Goal: Register for event/course

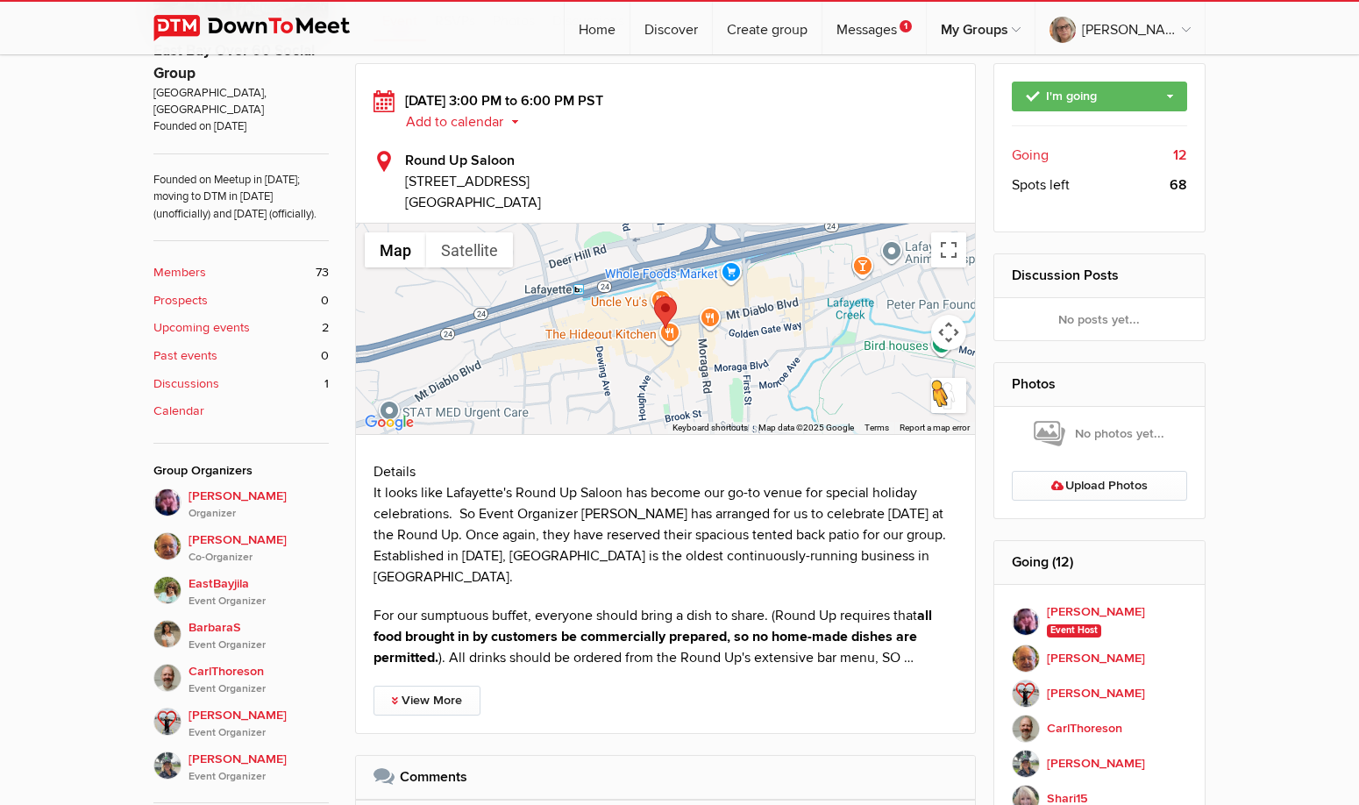
scroll to position [614, 0]
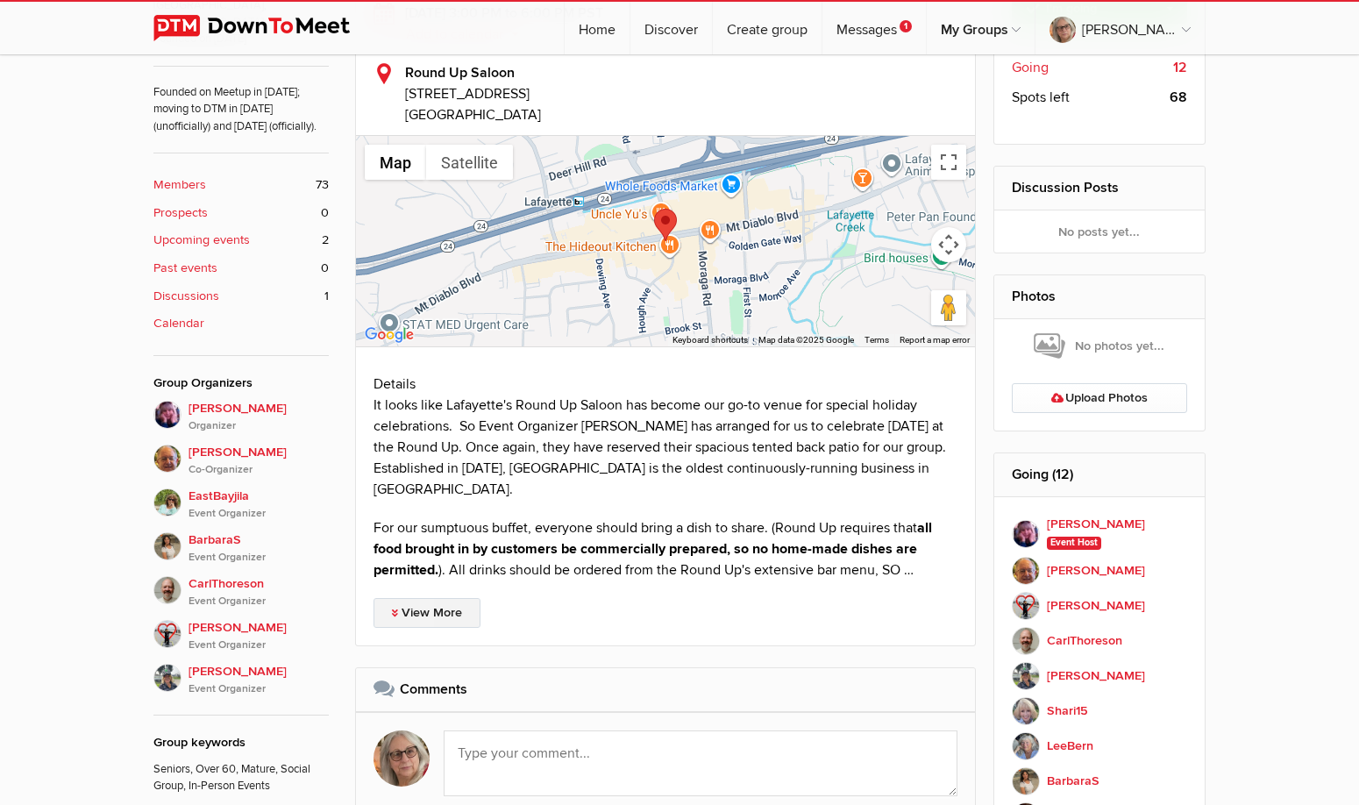
click at [434, 610] on link "View More" at bounding box center [426, 613] width 107 height 30
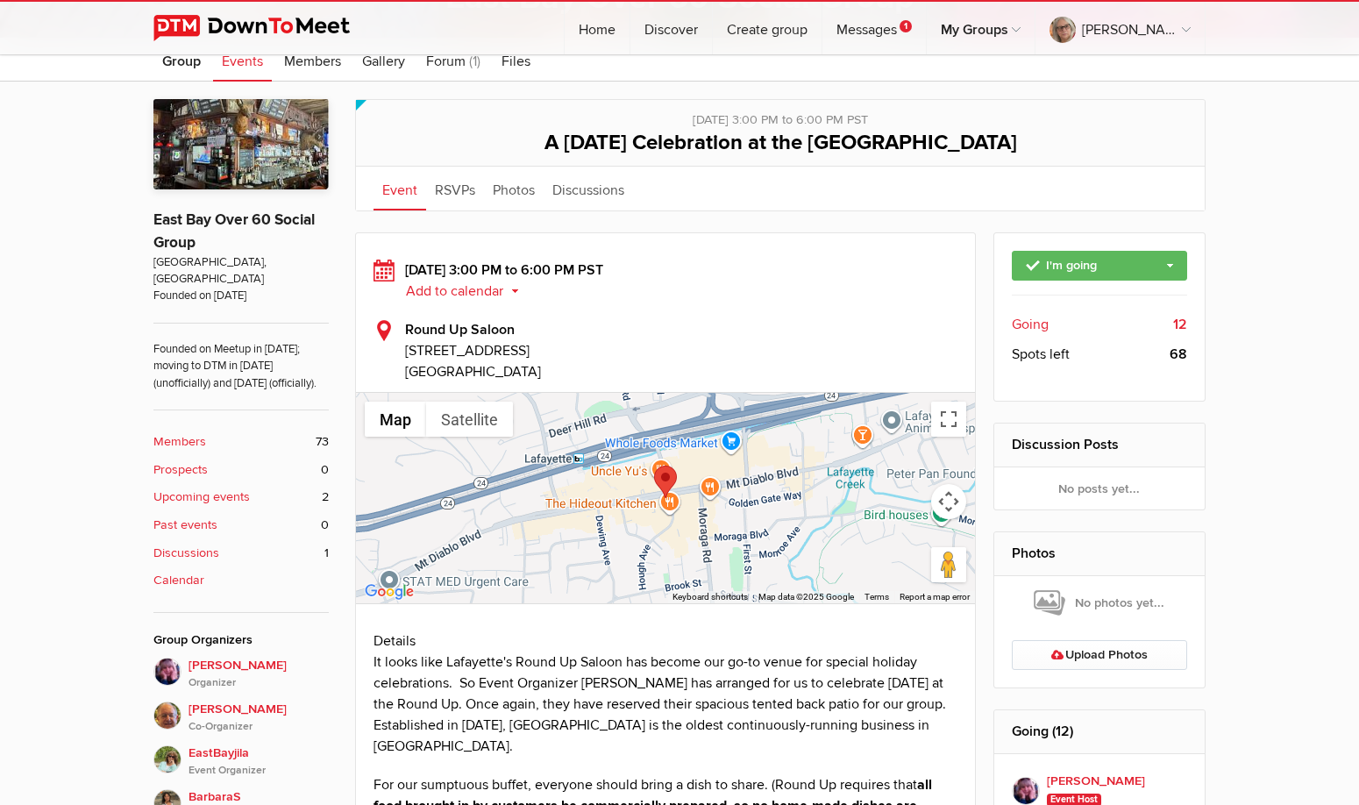
scroll to position [532, 0]
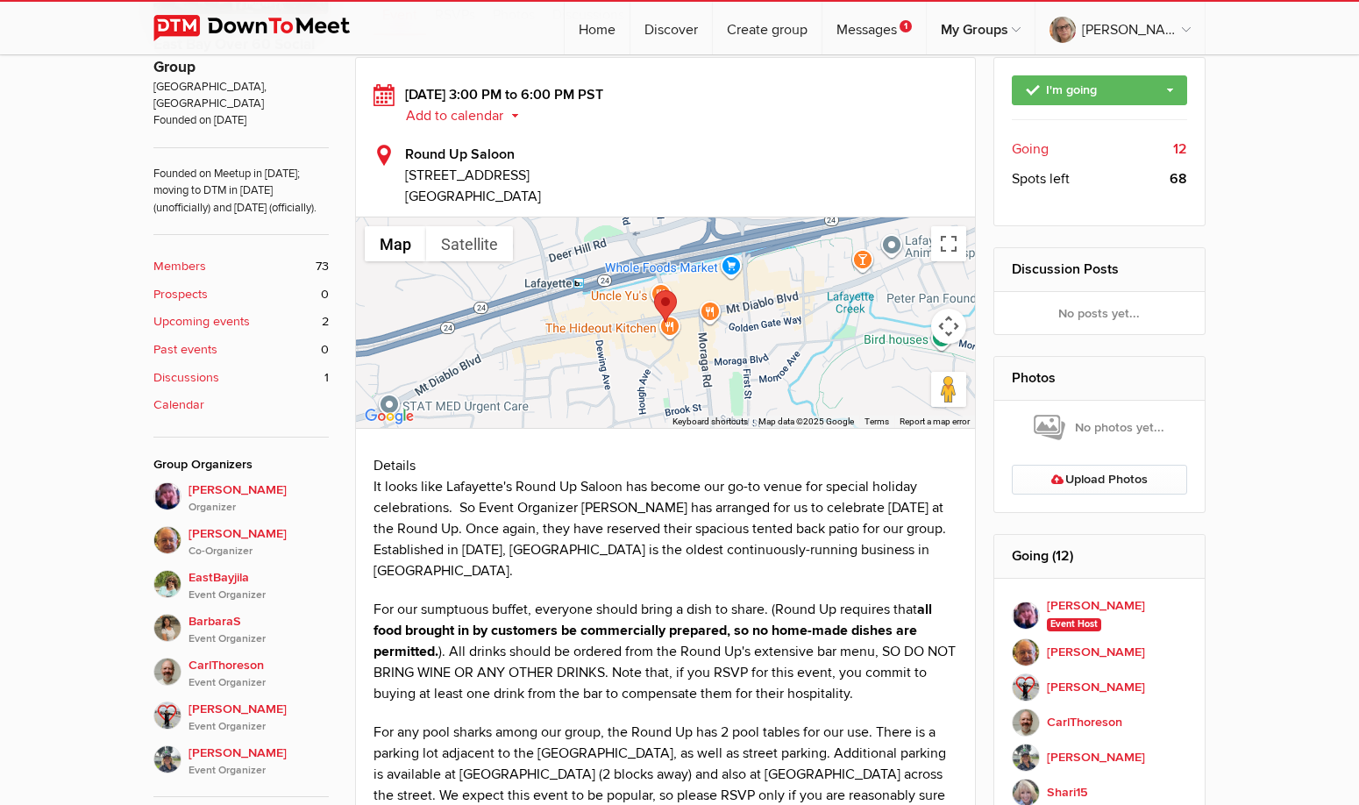
click at [195, 402] on b "Calendar" at bounding box center [178, 404] width 51 height 19
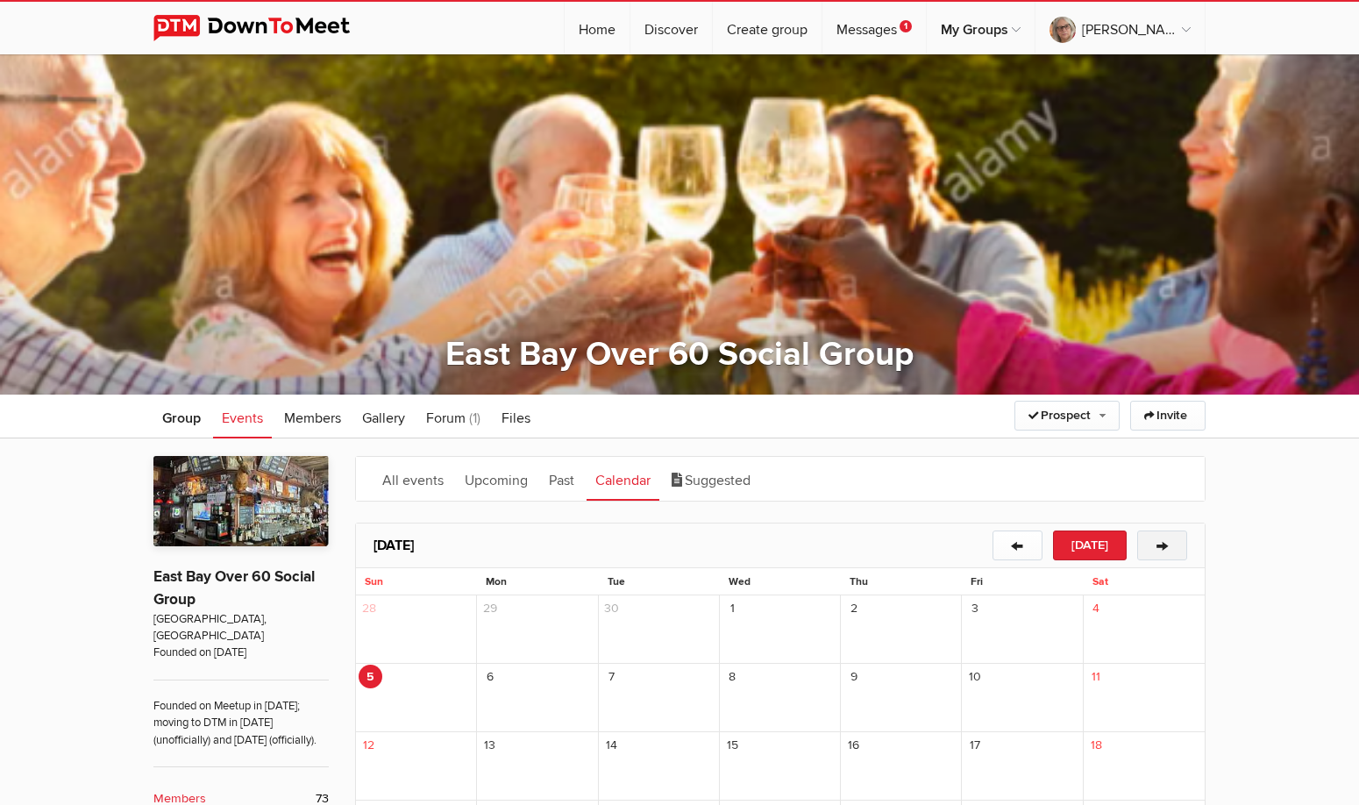
click at [1163, 546] on button "→" at bounding box center [1162, 545] width 50 height 30
click at [922, 616] on div "1" at bounding box center [900, 608] width 118 height 24
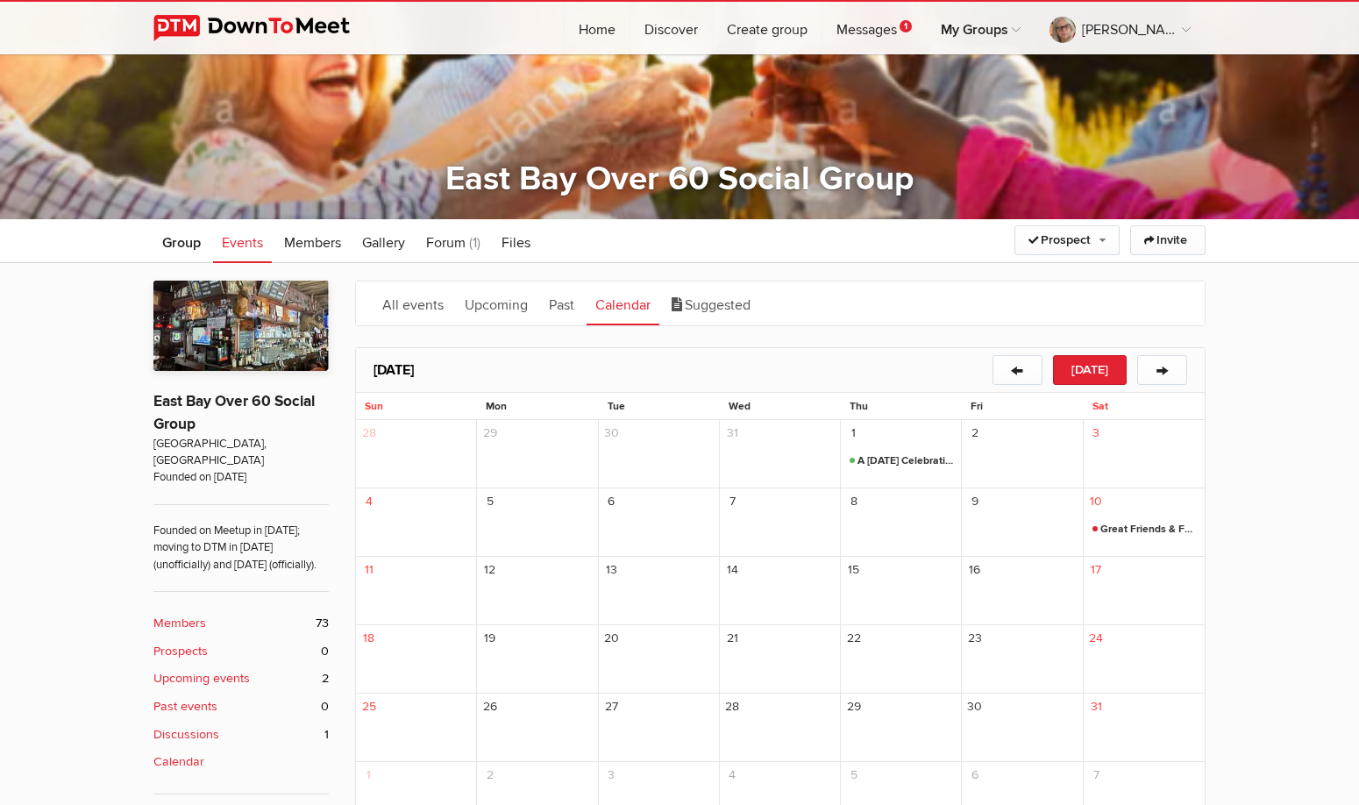
scroll to position [263, 0]
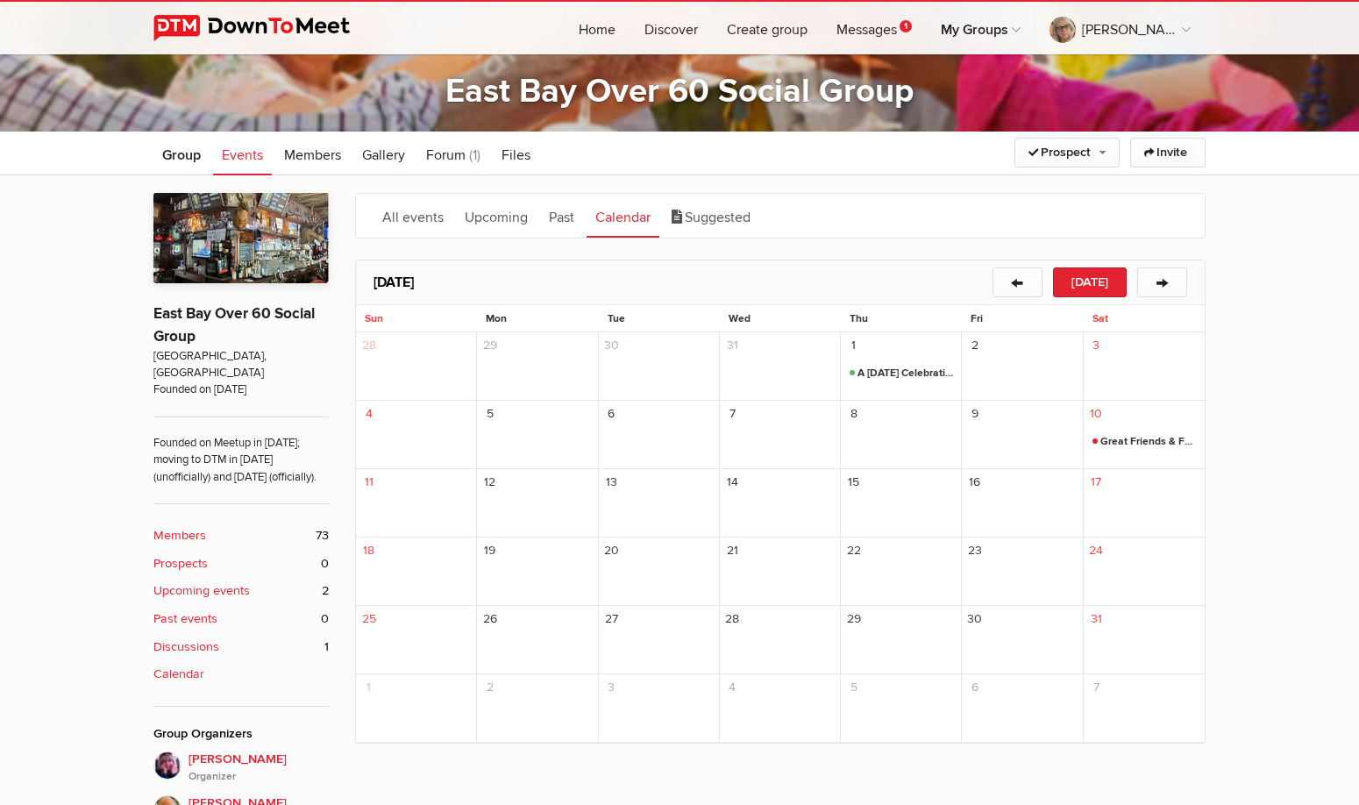
click at [876, 338] on div "1" at bounding box center [900, 345] width 118 height 24
click at [898, 370] on span "A [DATE] Celebration at the [GEOGRAPHIC_DATA]" at bounding box center [900, 373] width 103 height 21
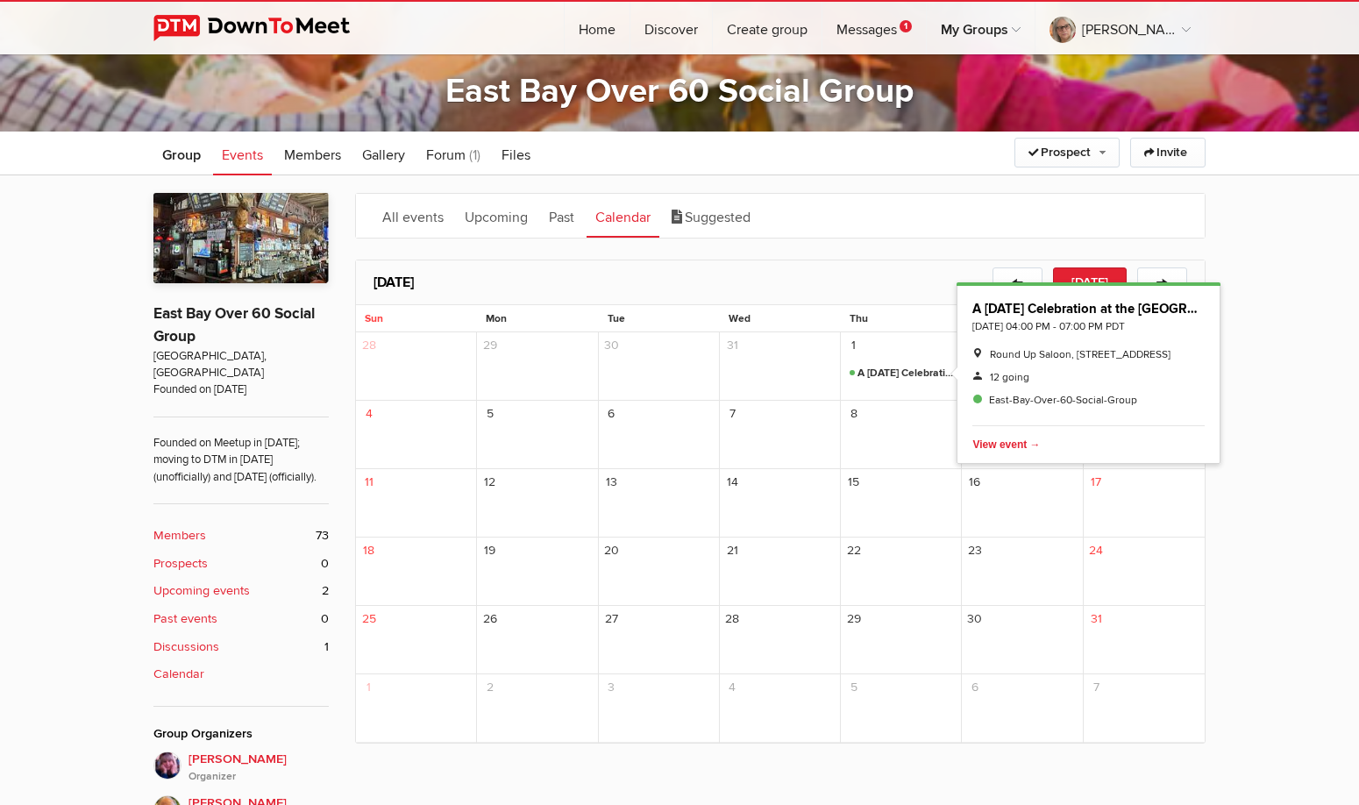
click at [898, 370] on span "A [DATE] Celebration at the [GEOGRAPHIC_DATA]" at bounding box center [900, 373] width 103 height 21
click at [993, 446] on span "Delete" at bounding box center [1084, 444] width 224 height 21
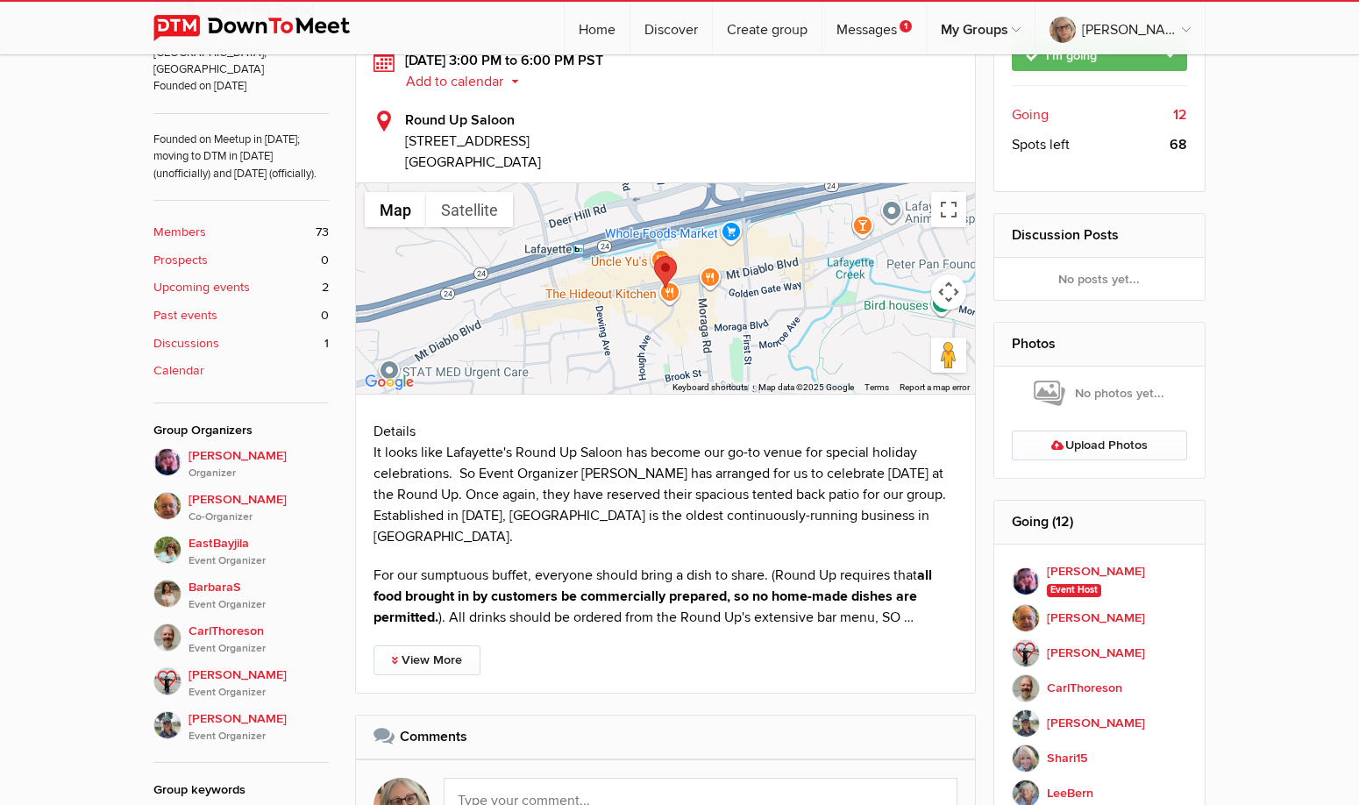
scroll to position [391, 0]
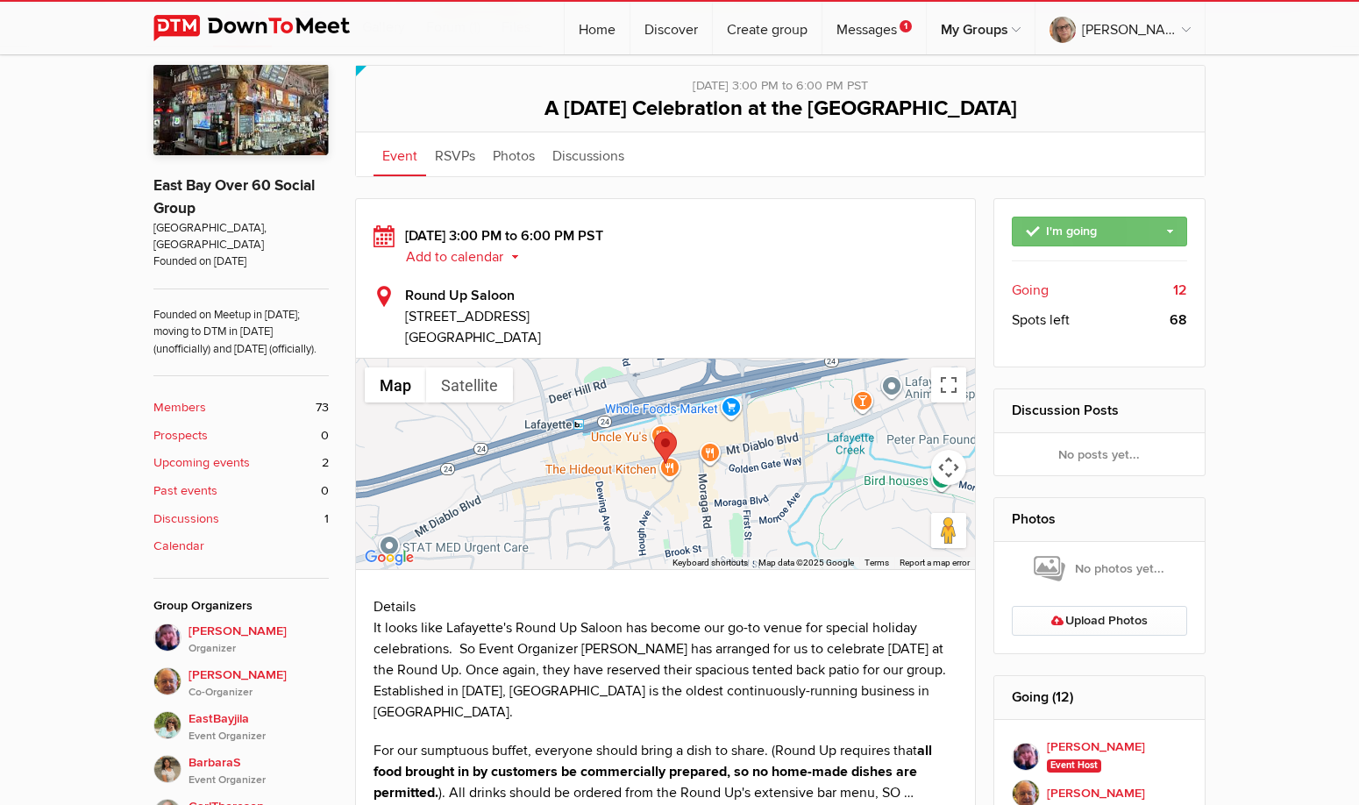
click at [1171, 233] on link "I'm going" at bounding box center [1099, 231] width 176 height 30
click at [1276, 547] on div "Limited visibility event Event is listed, but non-members won't see details of …" at bounding box center [679, 650] width 1359 height 1206
click at [508, 259] on button "Add to calendar" at bounding box center [468, 257] width 127 height 16
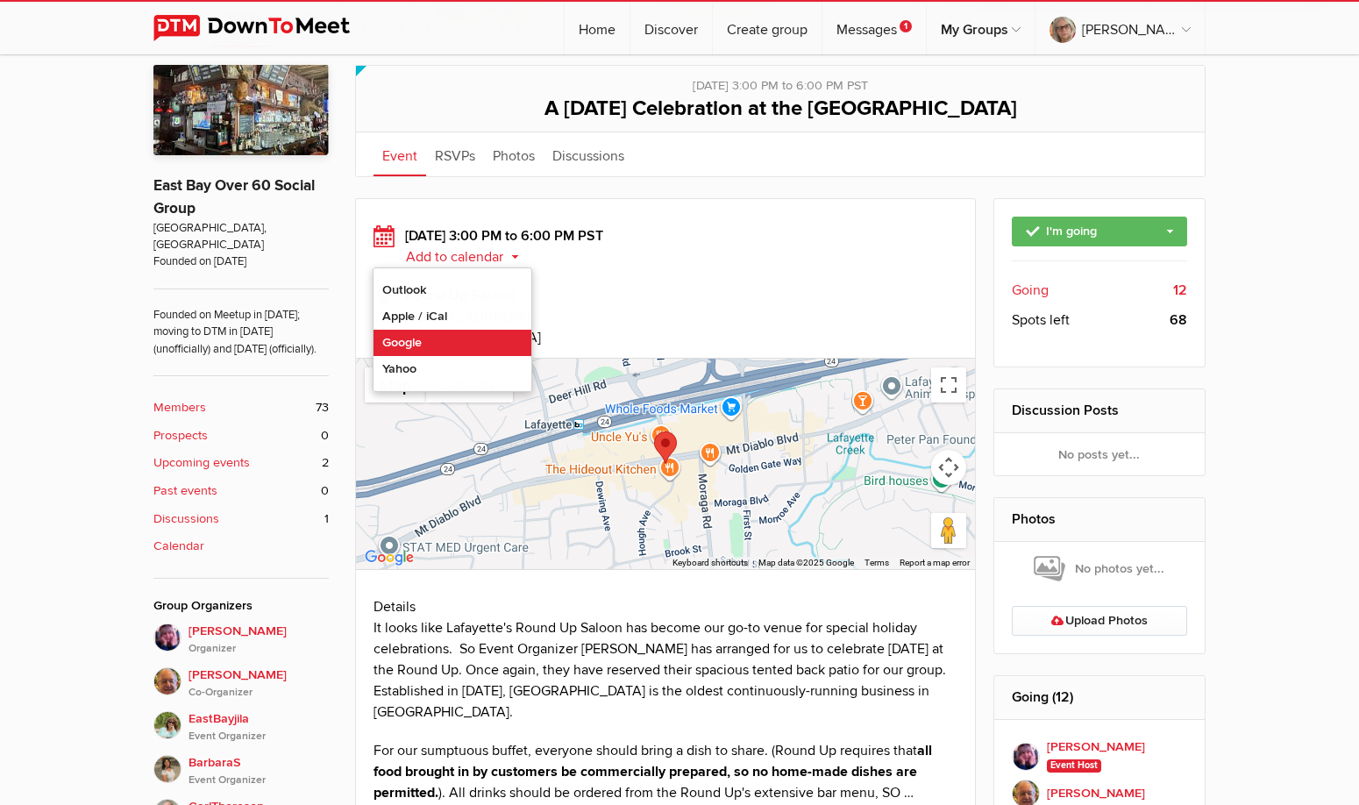
click at [429, 342] on link "Google" at bounding box center [452, 343] width 158 height 26
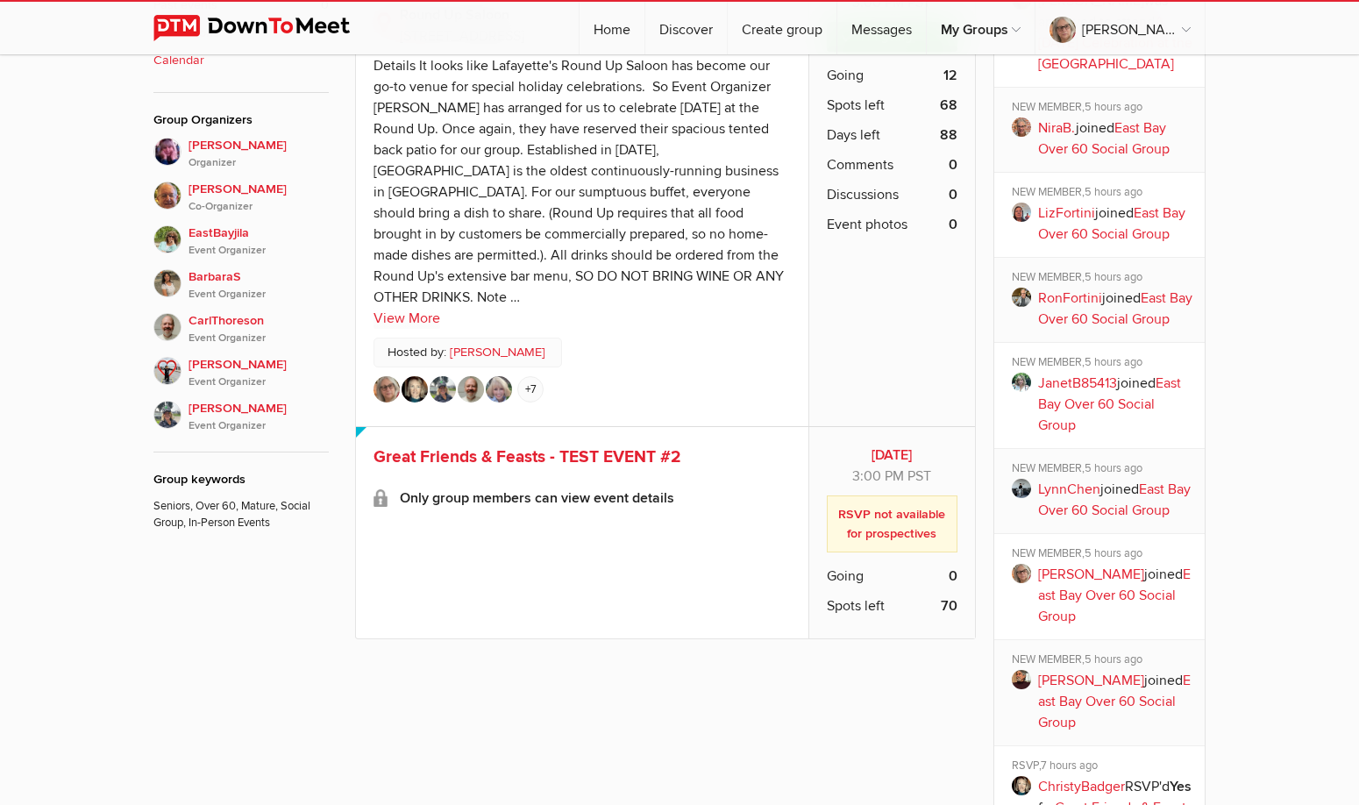
scroll to position [964, 0]
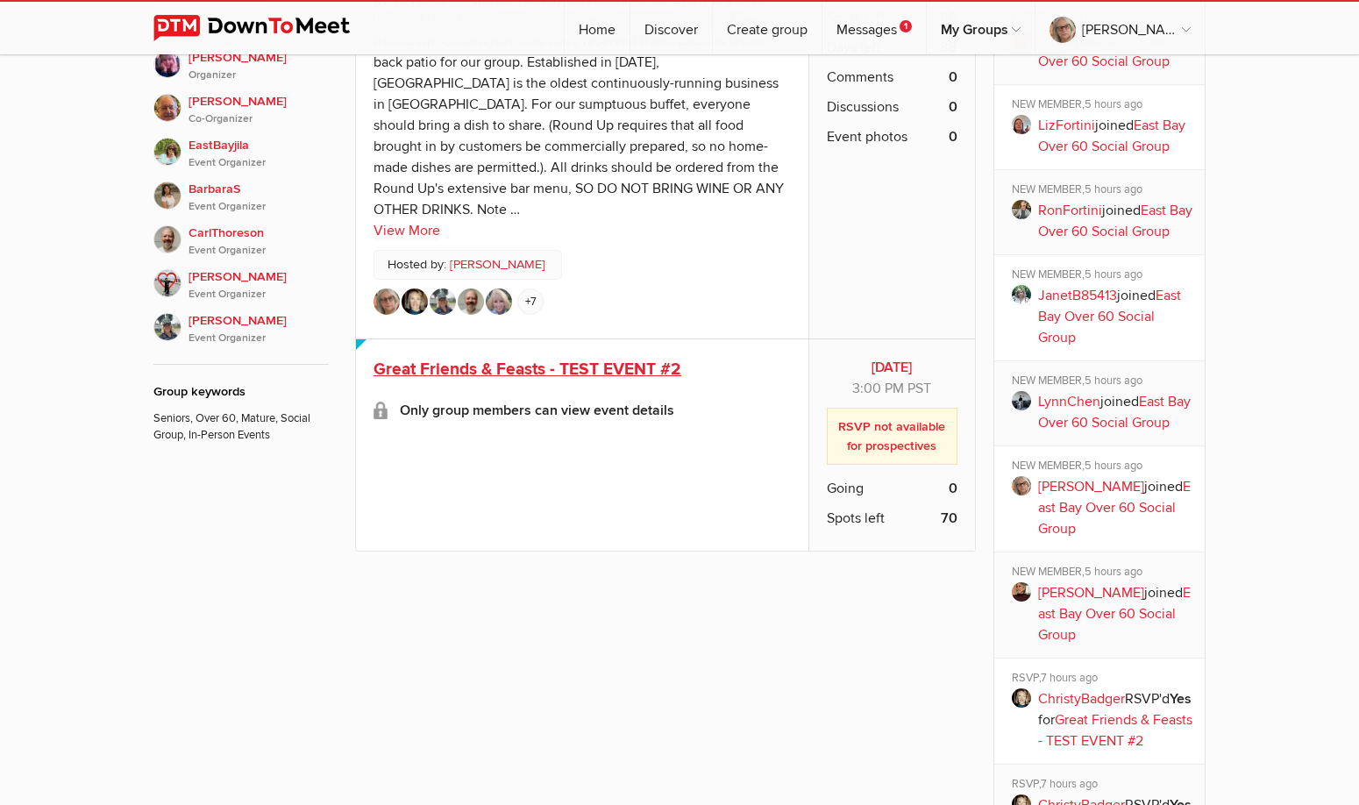
click at [571, 358] on span "Great Friends & Feasts - TEST EVENT #2" at bounding box center [527, 368] width 308 height 21
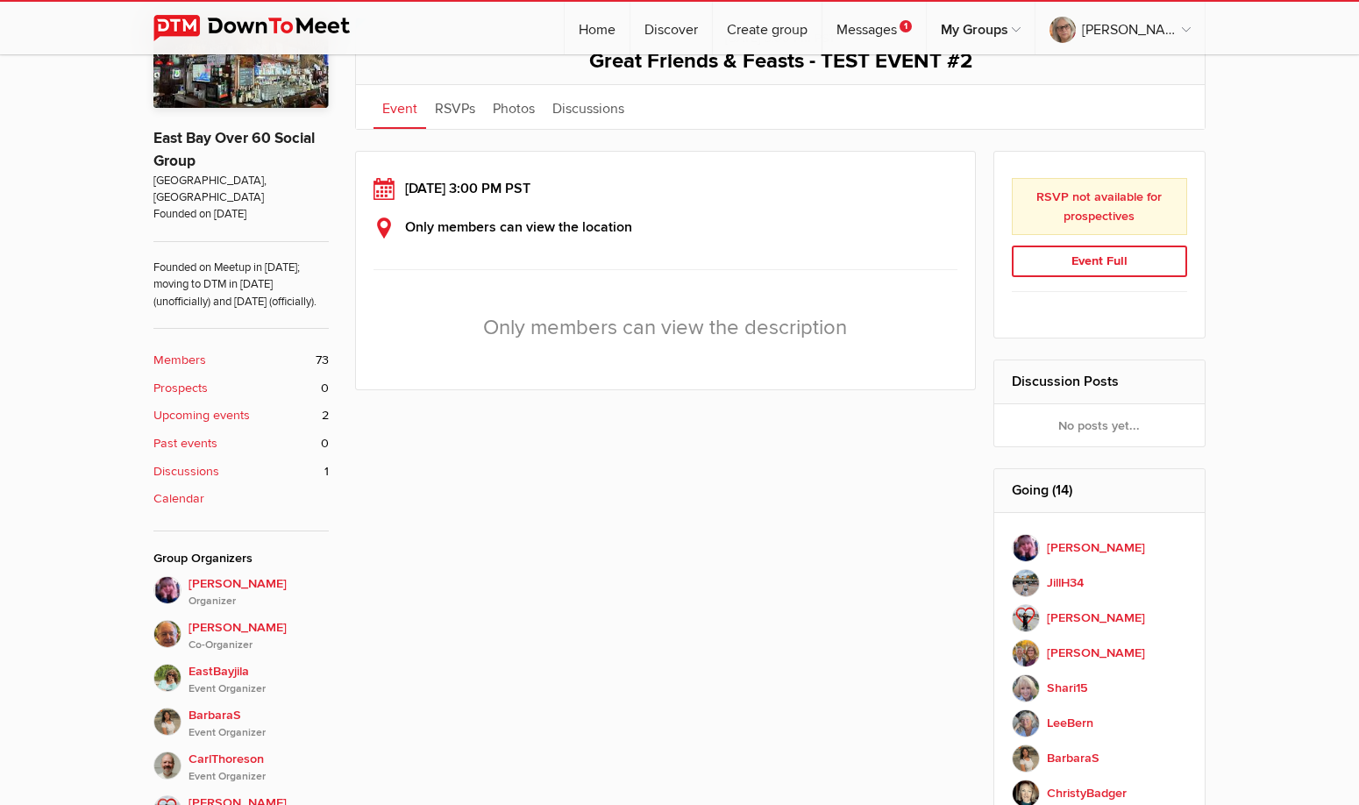
scroll to position [526, 0]
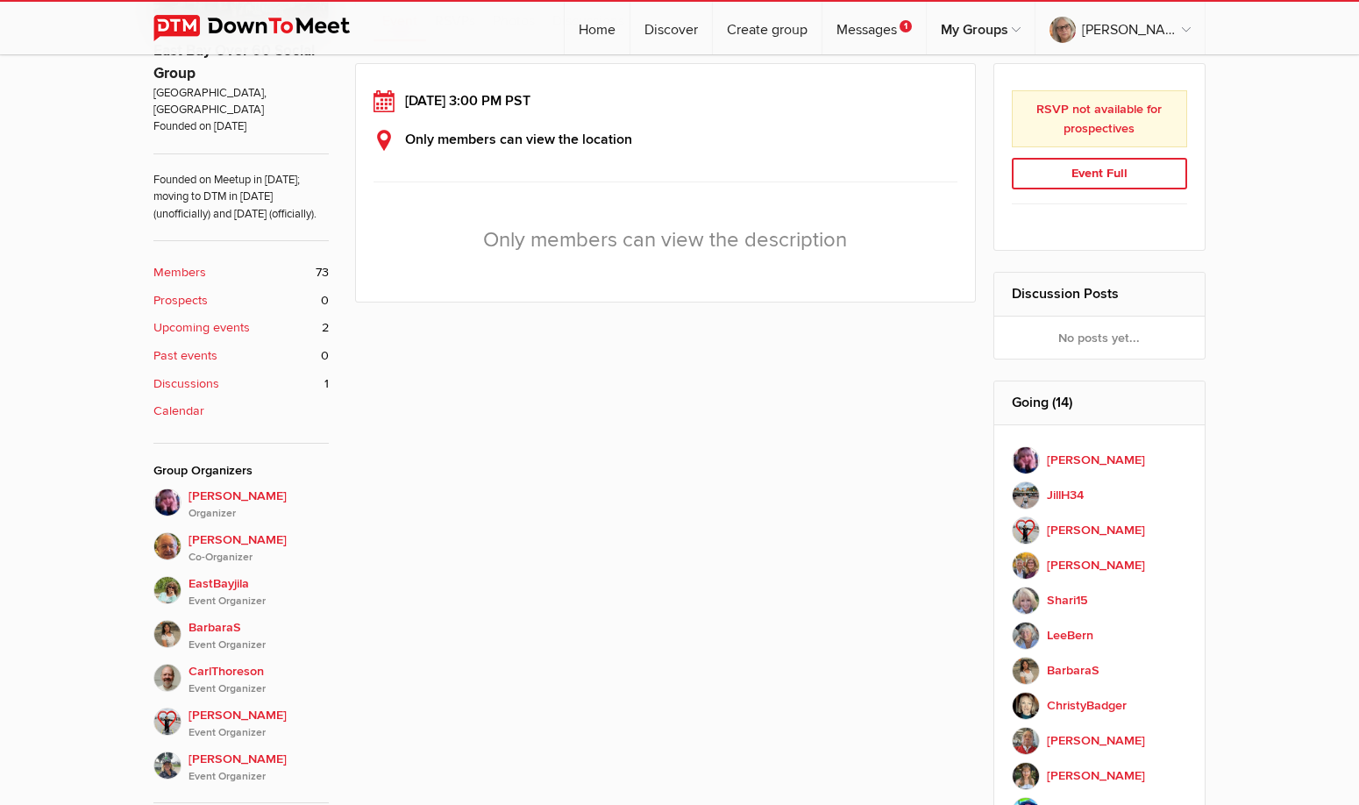
click at [761, 245] on div "Only members can view the description Log in if you are a group member or join …" at bounding box center [665, 240] width 584 height 88
click at [635, 276] on div "Only members can view the description Log in if you are a group member or join …" at bounding box center [665, 240] width 584 height 88
click at [733, 137] on div "Only members can view the location" at bounding box center [665, 139] width 584 height 21
click at [699, 287] on div "Saturday, Jan 10, 2026, 3:00 PM PST Only members can view the location View Mor…" at bounding box center [665, 182] width 621 height 239
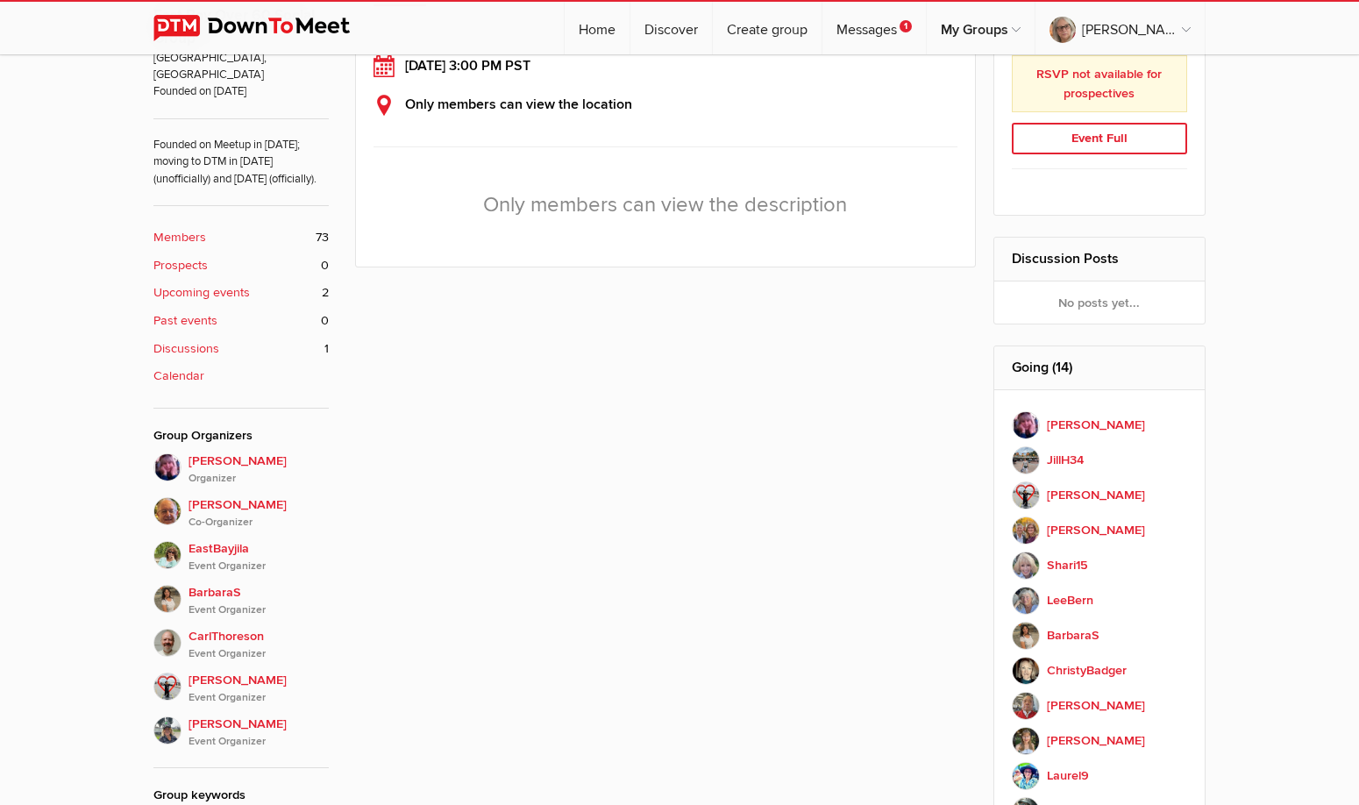
scroll to position [298, 0]
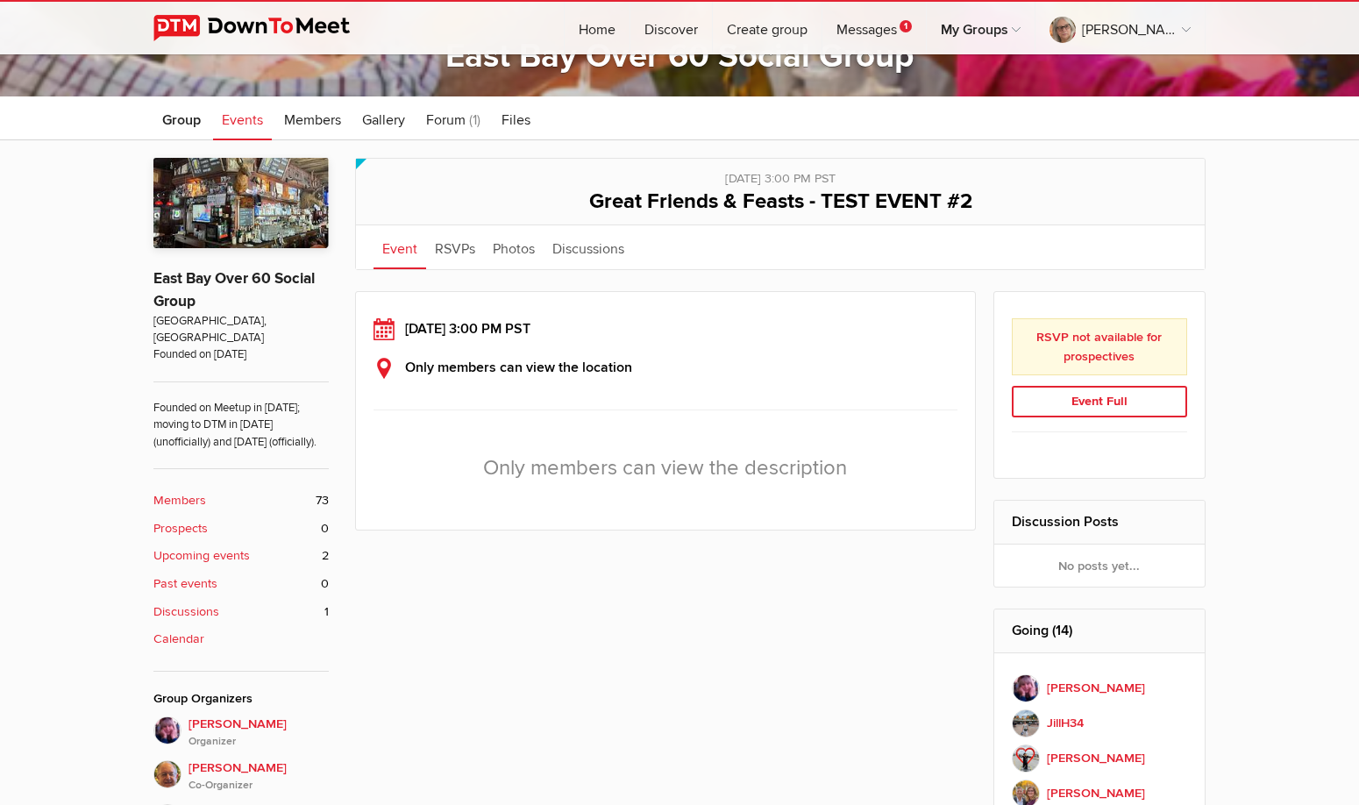
click at [1096, 404] on div "Event Full" at bounding box center [1099, 402] width 176 height 32
click at [1125, 403] on div "Event Full" at bounding box center [1099, 402] width 176 height 32
click at [1127, 342] on b "RSVP not available for prospectives" at bounding box center [1098, 347] width 125 height 34
click at [1078, 404] on div "Event Full" at bounding box center [1099, 402] width 176 height 32
click at [1118, 358] on b "RSVP not available for prospectives" at bounding box center [1098, 347] width 125 height 34
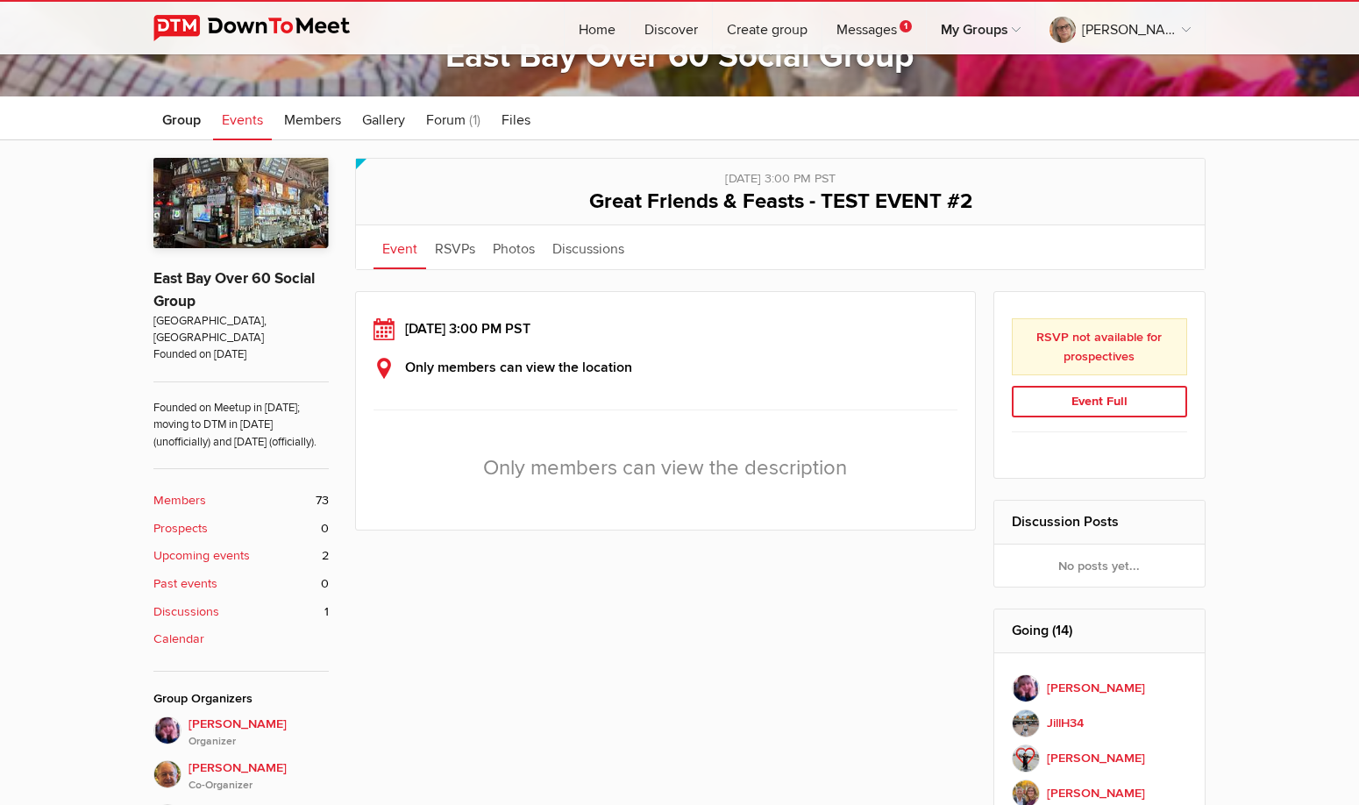
click at [1109, 412] on div "Event Full" at bounding box center [1099, 402] width 176 height 32
click at [1110, 405] on div "Event Full" at bounding box center [1099, 402] width 176 height 32
click at [1224, 215] on div "Limited visibility event Event is listed, but non-members won't see details of …" at bounding box center [679, 696] width 1359 height 1113
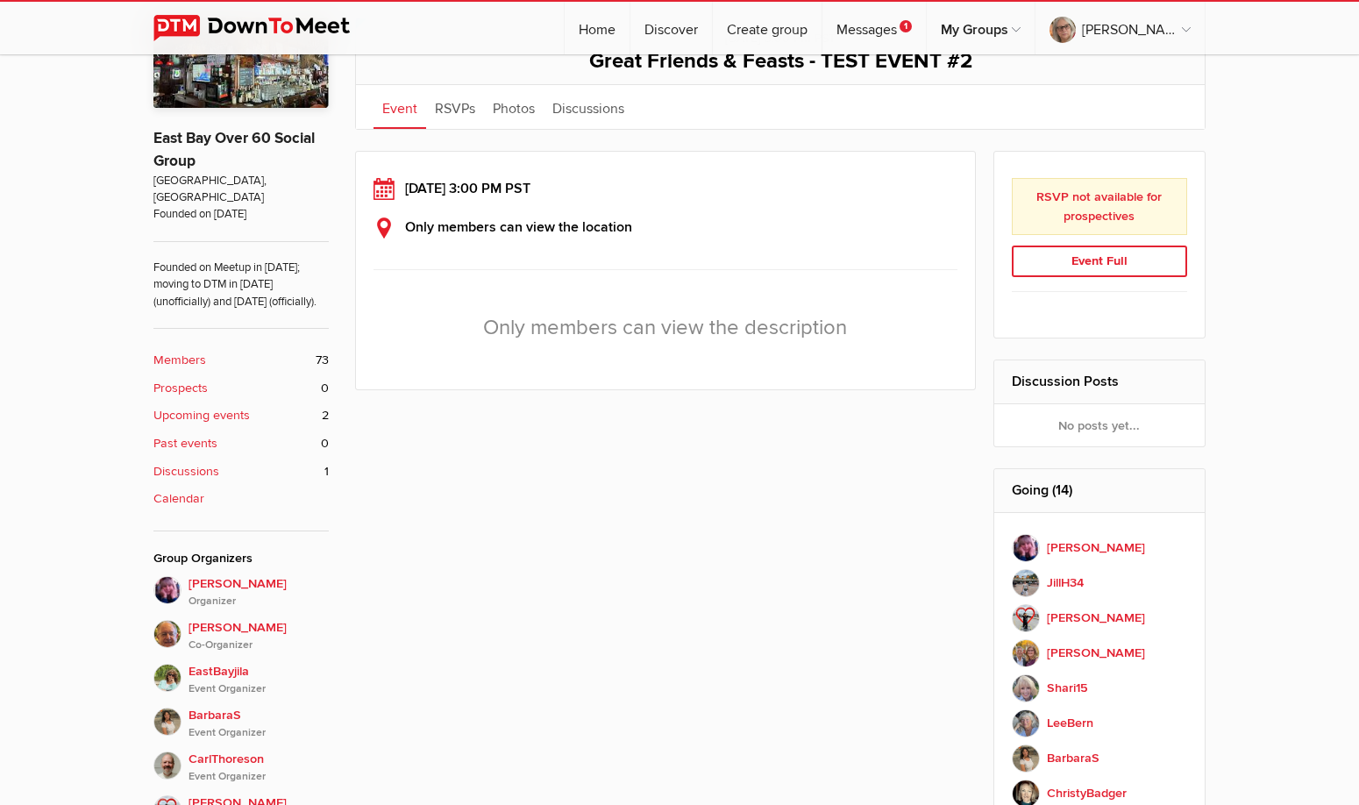
scroll to position [526, 0]
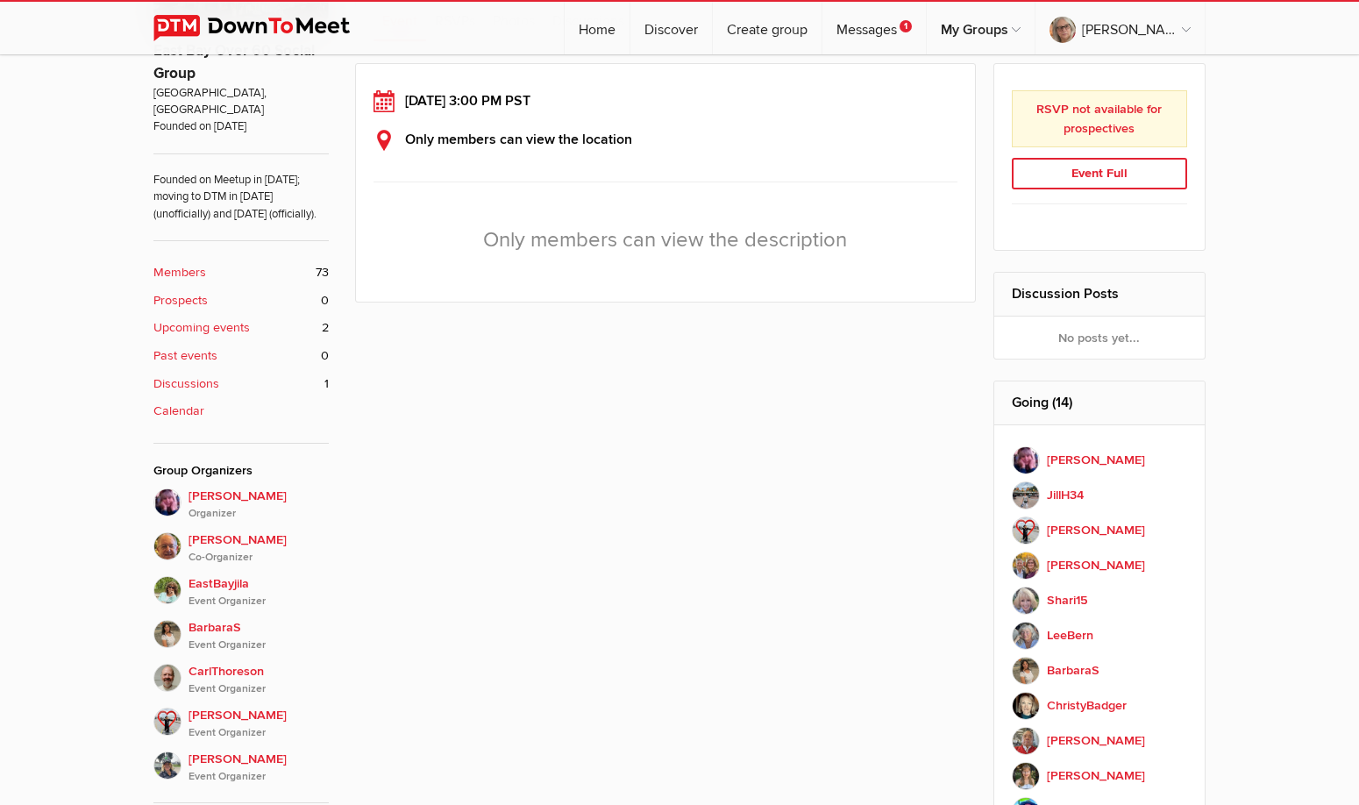
click at [1101, 341] on div "No posts yet..." at bounding box center [1099, 337] width 211 height 42
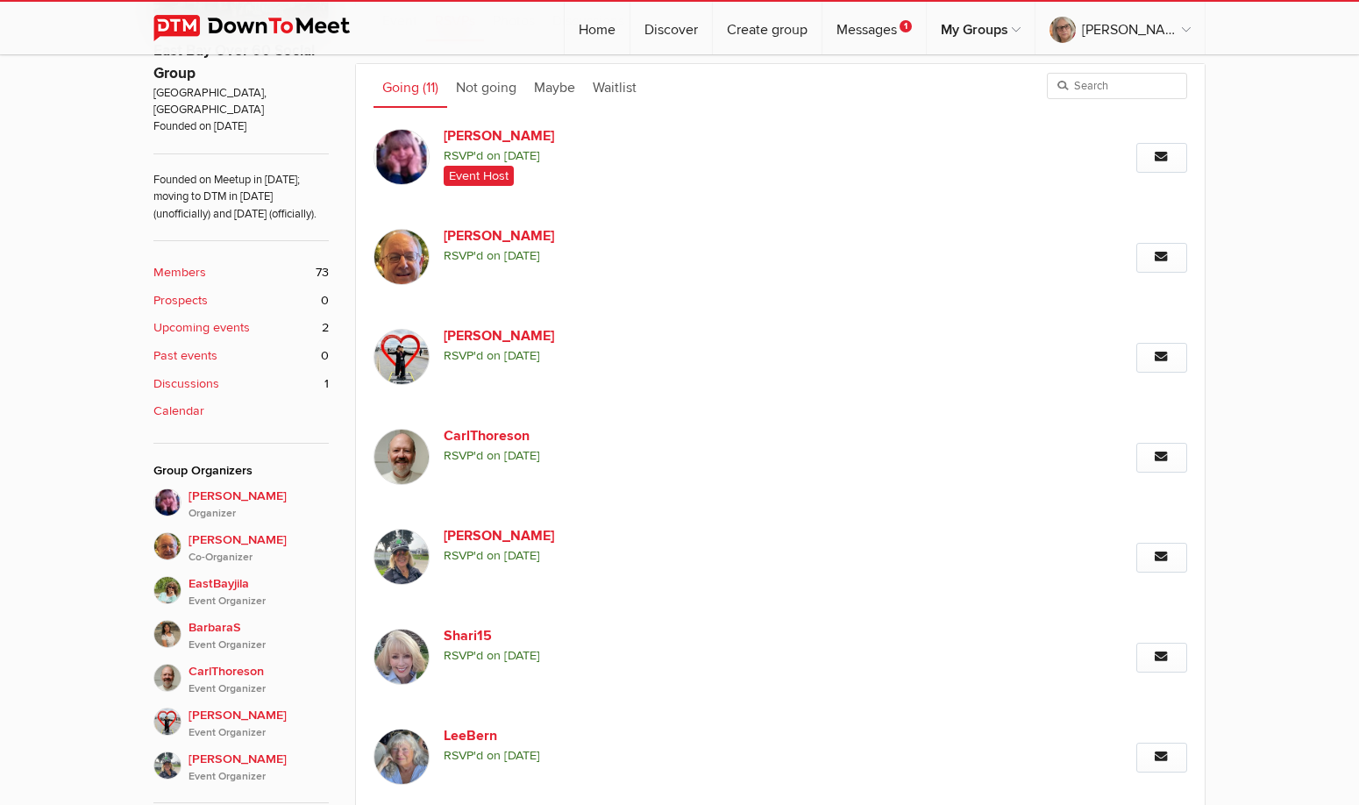
scroll to position [614, 0]
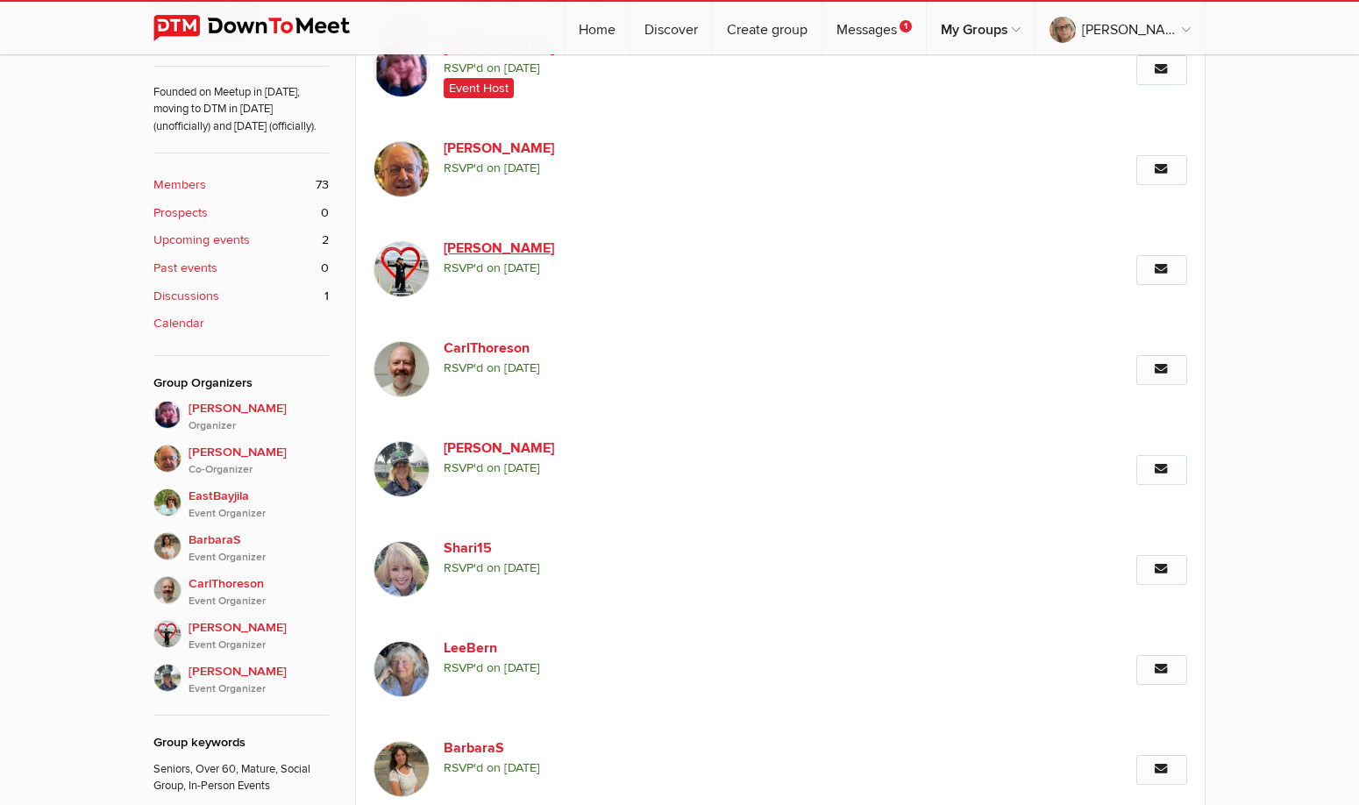
click at [479, 256] on link "[PERSON_NAME]" at bounding box center [593, 248] width 300 height 21
